Goal: Information Seeking & Learning: Understand process/instructions

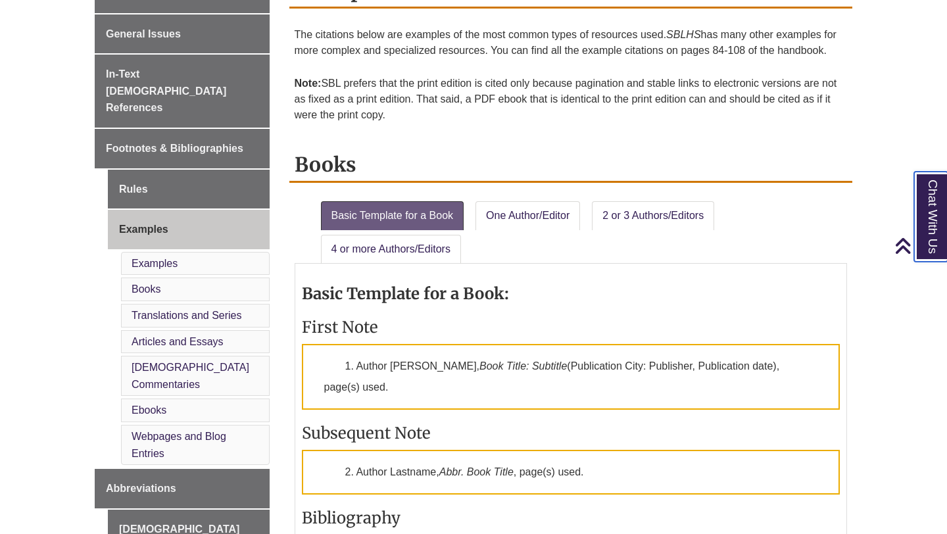
scroll to position [394, 0]
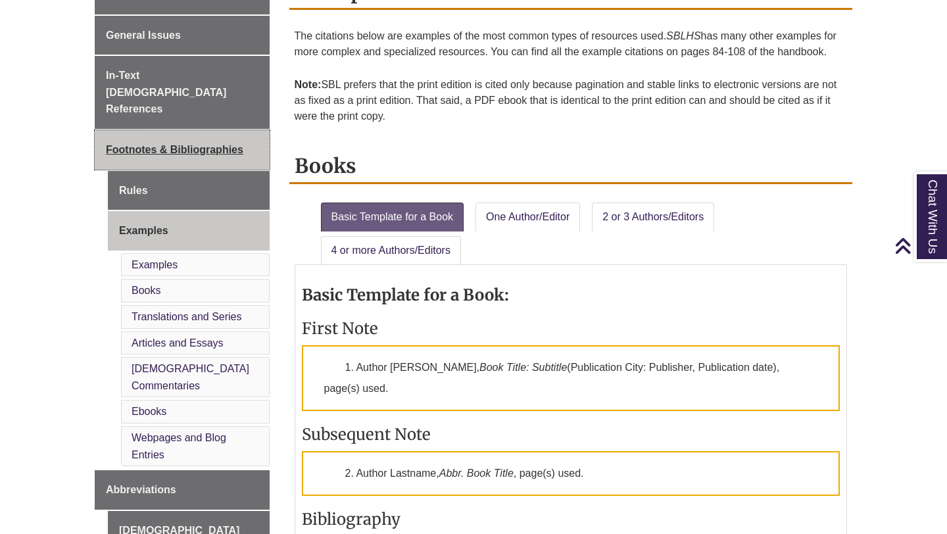
click at [191, 144] on span "Footnotes & Bibliographies" at bounding box center [174, 149] width 137 height 11
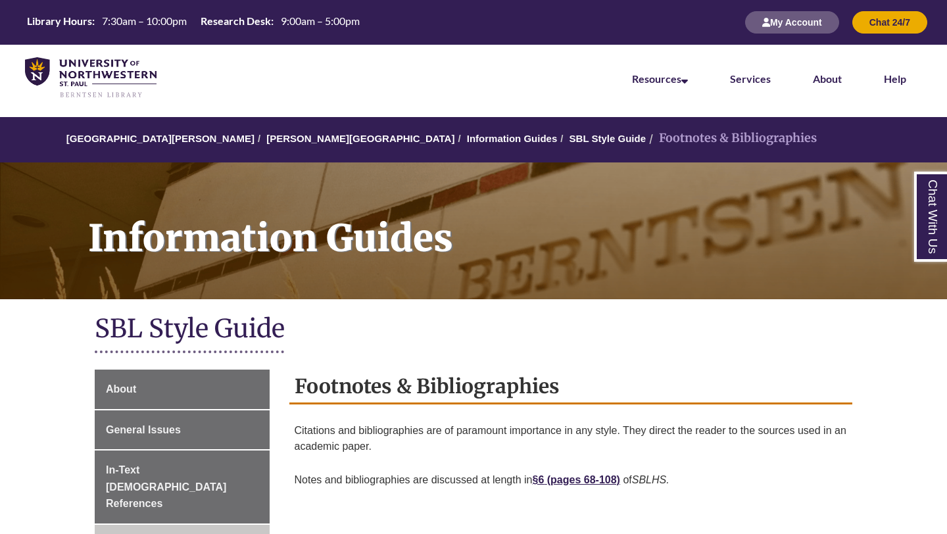
scroll to position [250, 0]
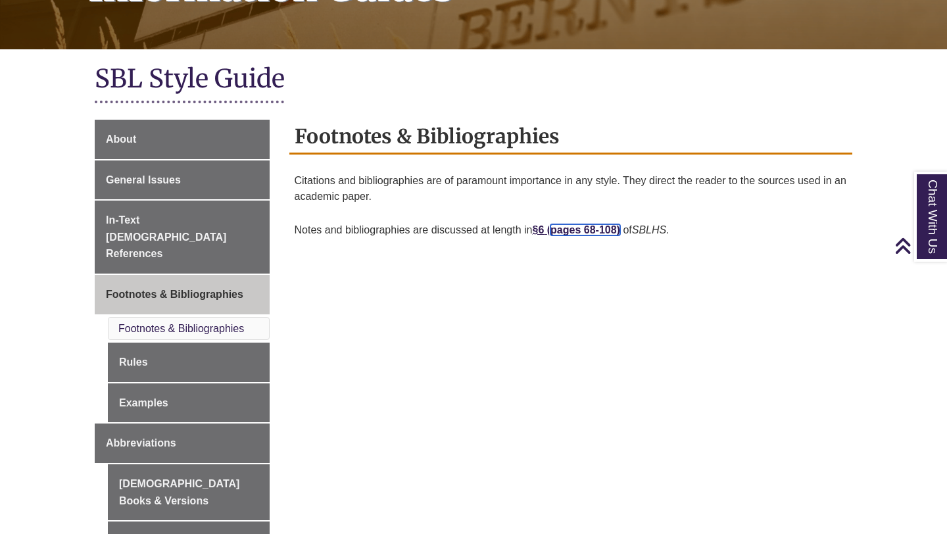
click at [576, 229] on link "pages 68-108)" at bounding box center [585, 229] width 70 height 11
